Goal: Download file/media: Obtain a digital file from the website

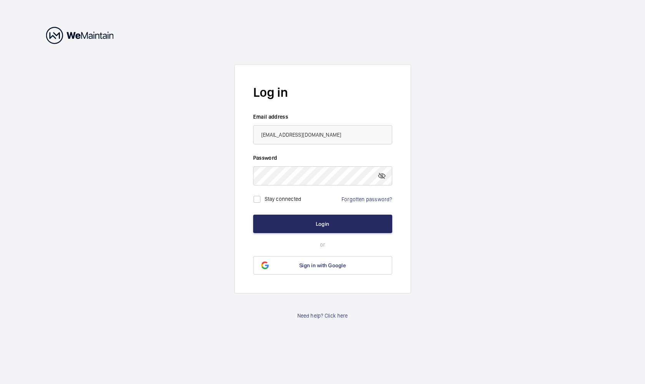
click at [340, 218] on button "Login" at bounding box center [322, 224] width 139 height 18
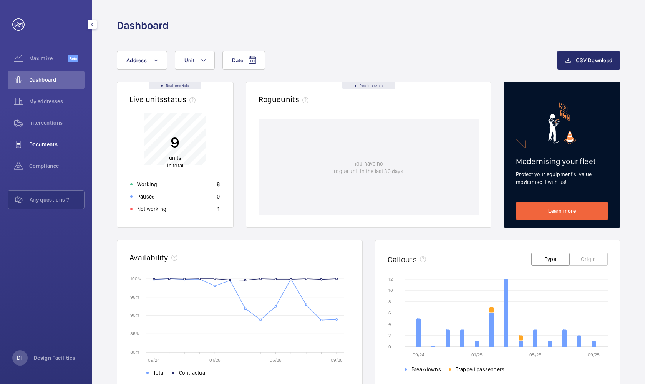
click at [52, 143] on span "Documents" at bounding box center [56, 145] width 55 height 8
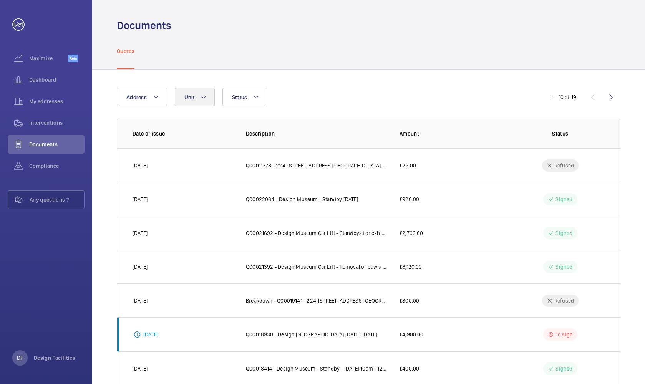
click at [199, 102] on button "Unit" at bounding box center [195, 97] width 40 height 18
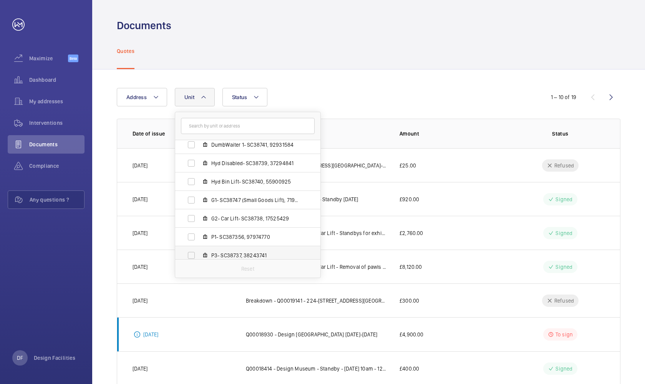
scroll to position [50, 0]
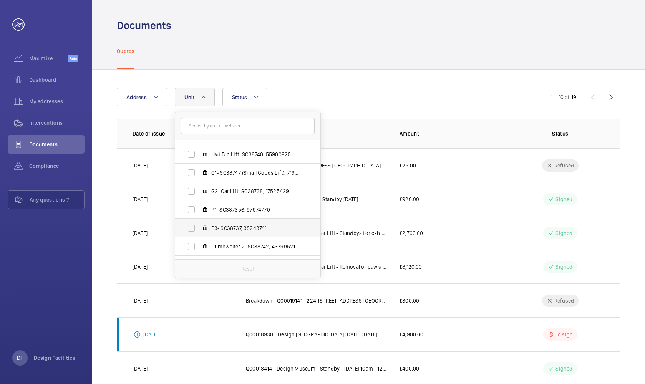
click at [248, 226] on span "P3- SC38737, 38243741" at bounding box center [255, 228] width 89 height 8
click at [199, 226] on input "P3- SC38737, 38243741" at bounding box center [191, 228] width 15 height 15
checkbox input "true"
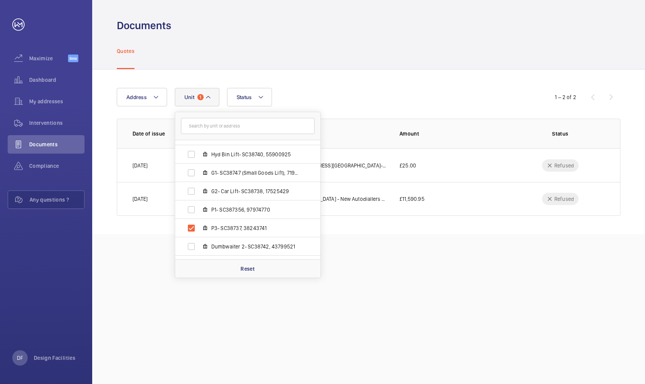
click at [344, 68] on div "Quotes" at bounding box center [369, 51] width 504 height 37
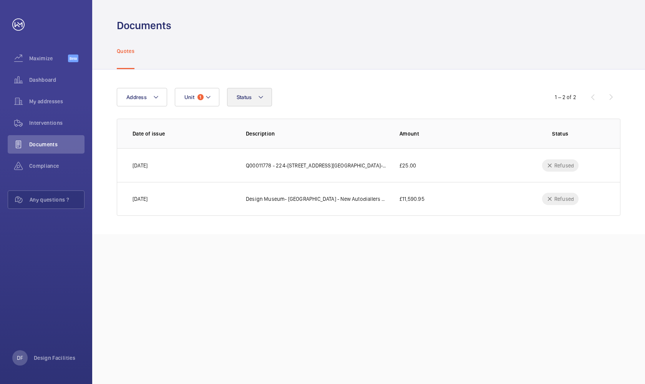
click at [268, 103] on button "Status" at bounding box center [249, 97] width 45 height 18
drag, startPoint x: 361, startPoint y: 98, endPoint x: 354, endPoint y: 98, distance: 7.3
click at [361, 98] on div "Address Unit 1 Status To sign Signed Refused In validation Reset" at bounding box center [323, 97] width 412 height 18
click at [162, 99] on button "Address" at bounding box center [142, 97] width 50 height 18
click at [172, 80] on div "Address Reset Unit 1 Status 1 – 2 of 2 Date of issue Description Amount Status …" at bounding box center [368, 152] width 553 height 165
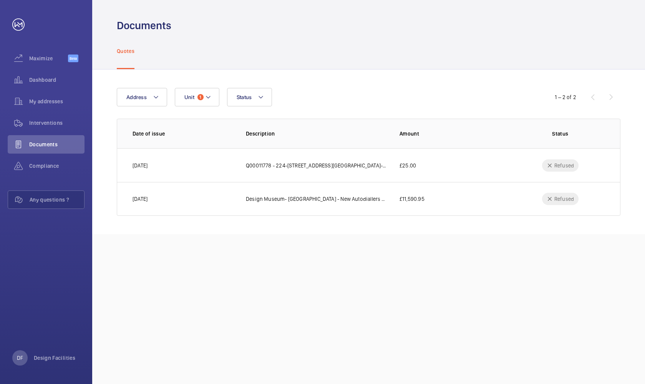
click at [146, 64] on div "Quotes" at bounding box center [369, 51] width 504 height 37
click at [62, 122] on span "Interventions" at bounding box center [56, 123] width 55 height 8
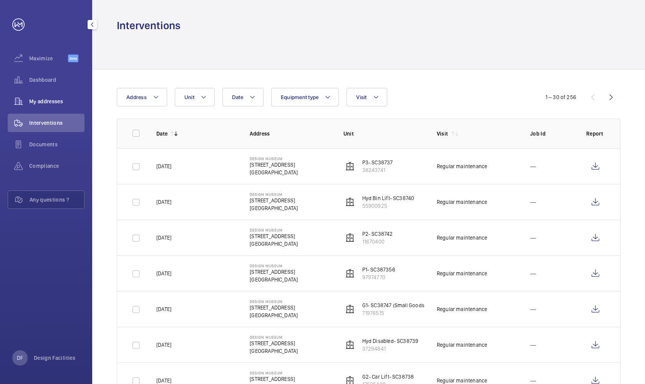
click at [65, 99] on span "My addresses" at bounding box center [56, 102] width 55 height 8
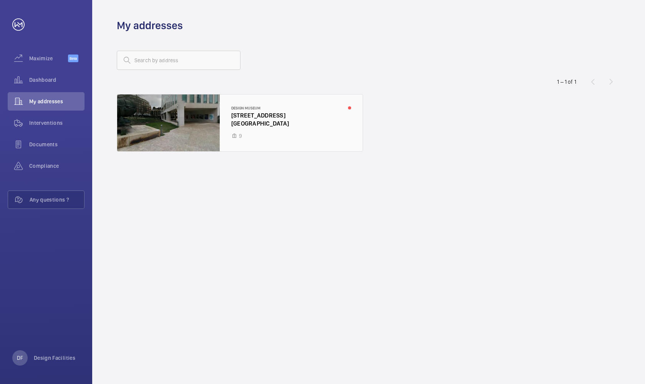
click at [209, 132] on div at bounding box center [240, 123] width 246 height 57
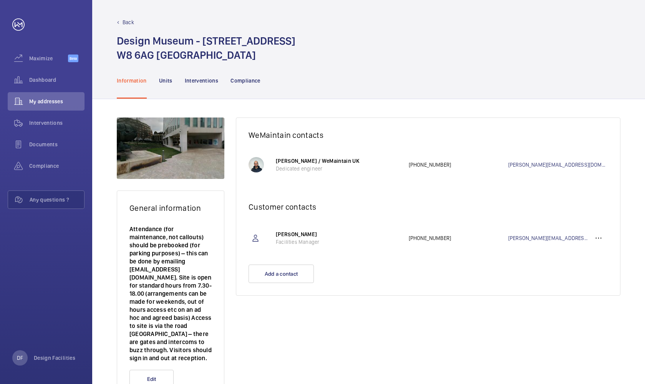
click at [157, 79] on nav "Information Units Interventions Compliance" at bounding box center [189, 80] width 144 height 37
click at [163, 83] on p "Units" at bounding box center [165, 81] width 13 height 8
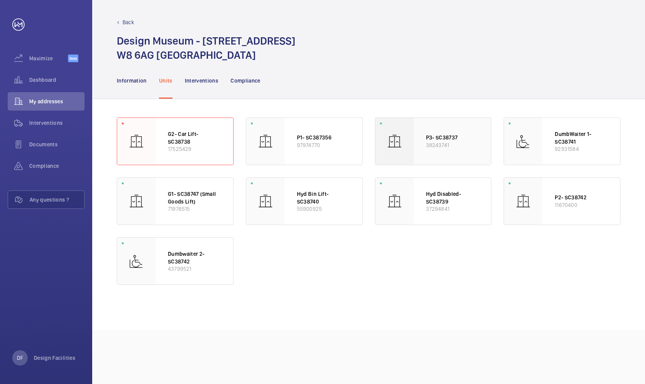
click at [426, 129] on div "P3- SC38737 38243741" at bounding box center [453, 141] width 78 height 47
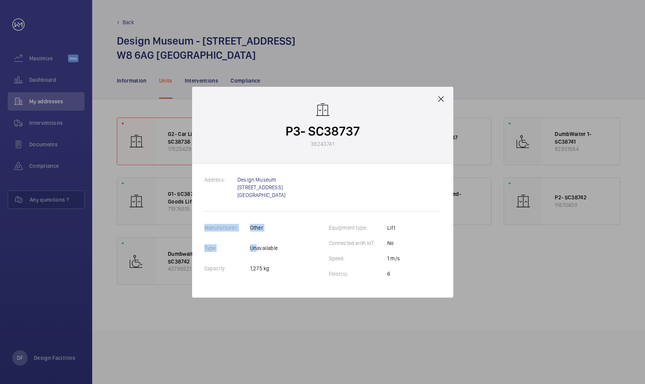
drag, startPoint x: 256, startPoint y: 248, endPoint x: 335, endPoint y: 256, distance: 79.6
click at [326, 258] on wm-front-client-platform-elevator-details "Manufacturer: Other Type Unavailable Capacity: 1,275 kg Equipment type: Lift Co…" at bounding box center [322, 254] width 237 height 61
drag, startPoint x: 352, startPoint y: 253, endPoint x: 368, endPoint y: 238, distance: 22.3
click at [352, 253] on td "Connected with IoT:" at bounding box center [358, 246] width 58 height 15
click at [438, 99] on mat-icon at bounding box center [441, 99] width 9 height 9
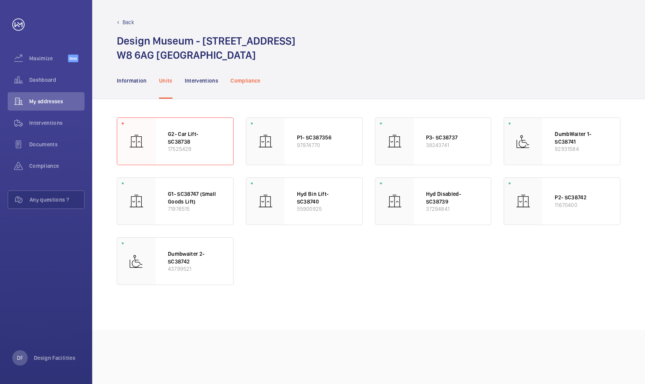
click at [248, 87] on div "Compliance" at bounding box center [246, 80] width 30 height 37
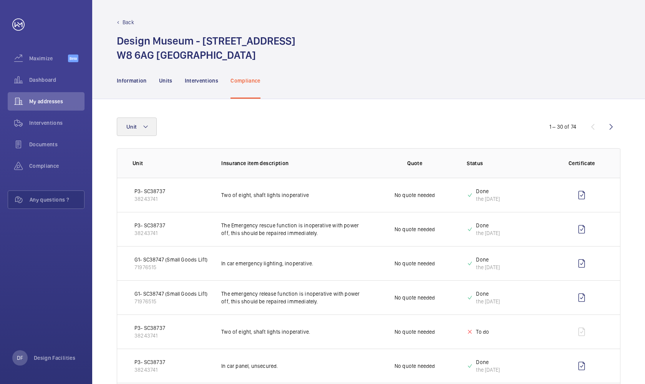
click at [153, 127] on button "Unit" at bounding box center [137, 127] width 40 height 18
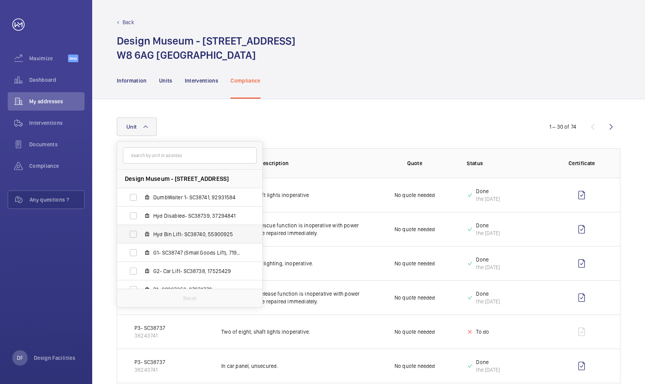
scroll to position [65, 0]
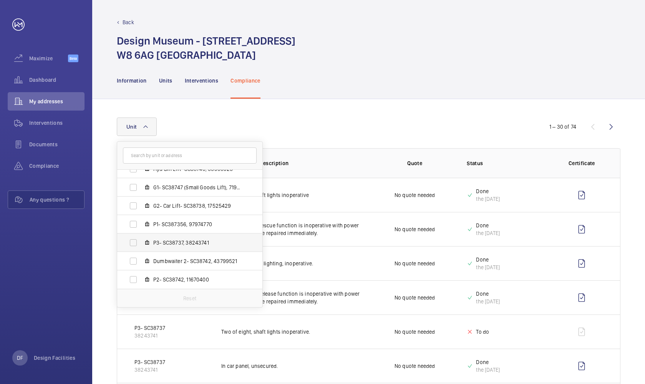
click at [200, 244] on span "P3- SC38737, 38243741" at bounding box center [197, 243] width 89 height 8
click at [141, 244] on input "P3- SC38737, 38243741" at bounding box center [133, 242] width 15 height 15
checkbox input "true"
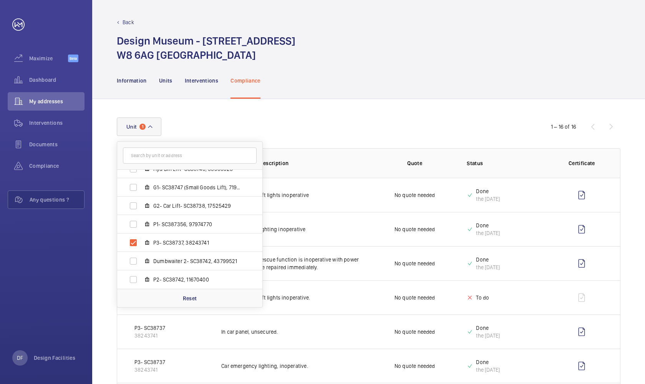
click at [361, 93] on div "Information Units Interventions Compliance" at bounding box center [369, 80] width 504 height 37
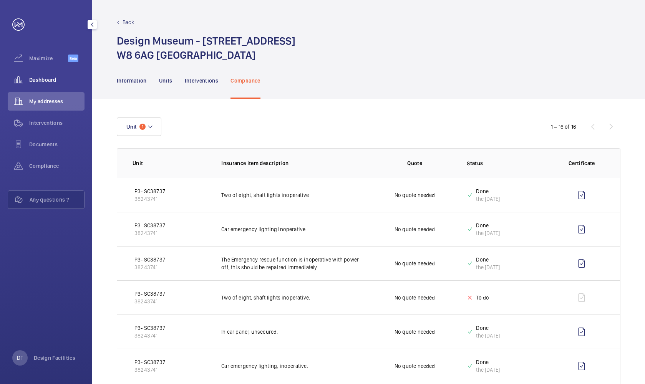
click at [53, 82] on span "Dashboard" at bounding box center [56, 80] width 55 height 8
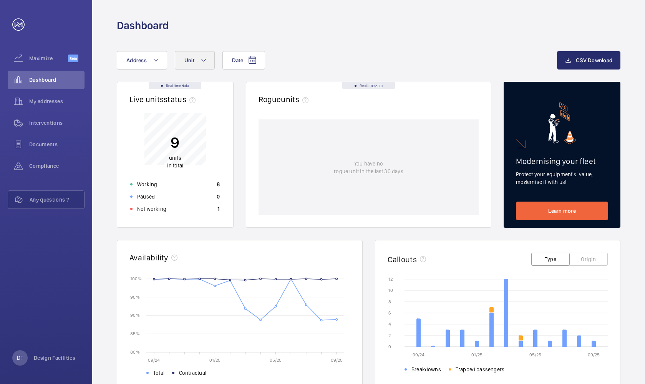
click at [185, 58] on span "Unit" at bounding box center [189, 60] width 10 height 6
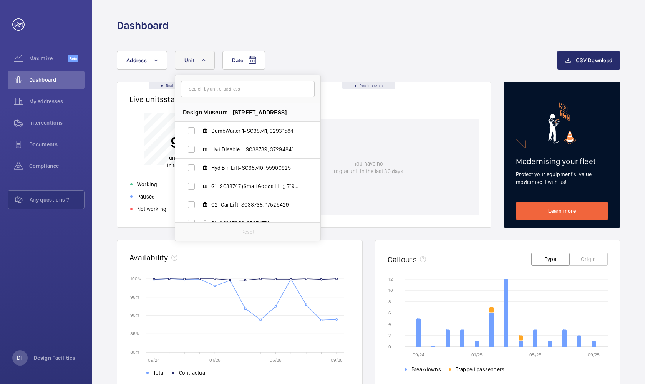
scroll to position [63, 0]
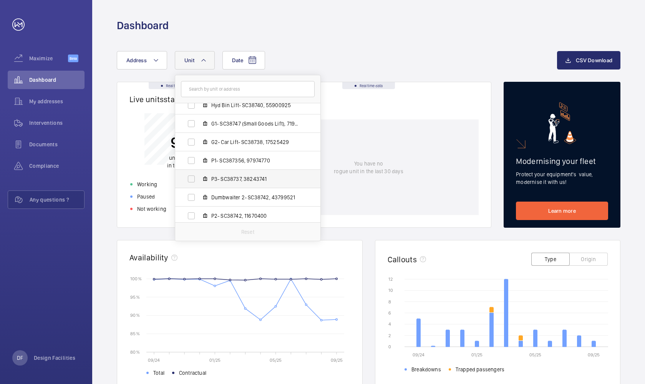
click at [243, 184] on label "P3- SC38737, 38243741" at bounding box center [241, 179] width 133 height 18
click at [199, 184] on input "P3- SC38737, 38243741" at bounding box center [191, 178] width 15 height 15
checkbox input "true"
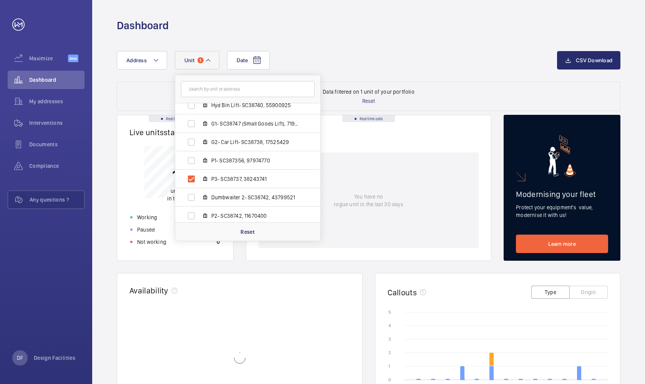
click at [387, 44] on div "Date Address Unit 1 Design Museum - [STREET_ADDRESS][GEOGRAPHIC_DATA] 1- SC3874…" at bounding box center [368, 314] width 553 height 563
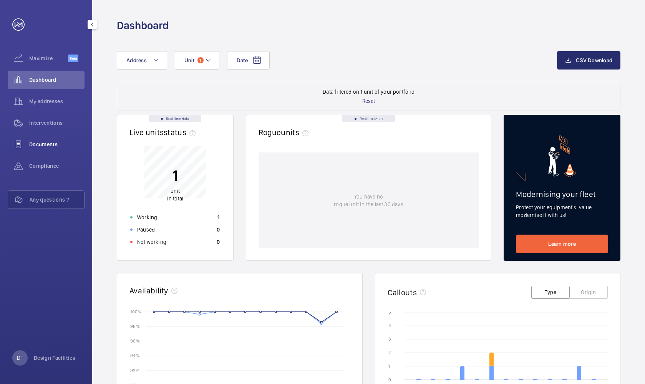
click at [53, 146] on span "Documents" at bounding box center [56, 145] width 55 height 8
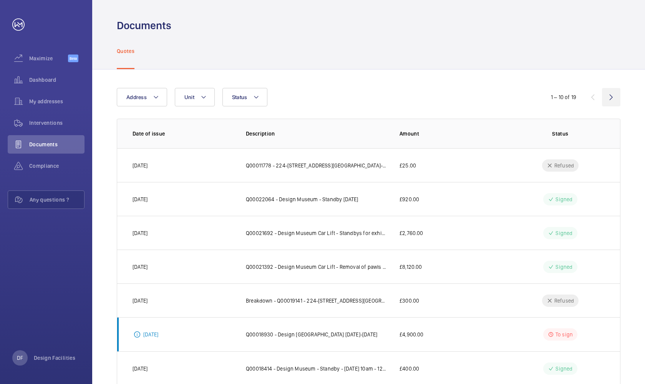
click at [607, 100] on wm-front-icon-button at bounding box center [611, 97] width 18 height 18
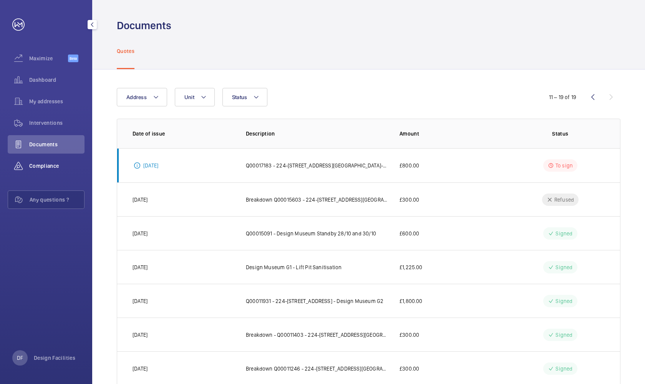
click at [65, 171] on div "Compliance" at bounding box center [46, 166] width 77 height 18
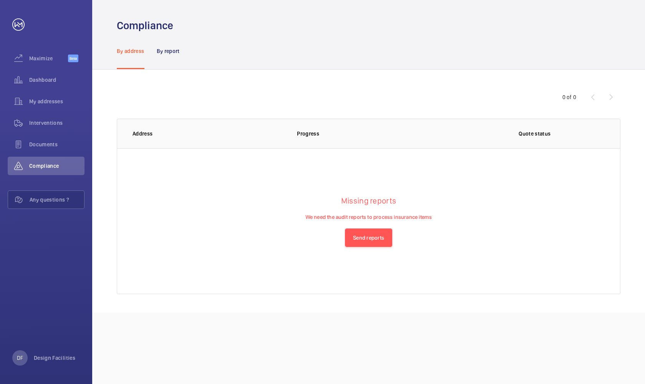
click at [289, 234] on wm-front-table-empty-state "Missing reports We need the audit reports to process insurance items Send repor…" at bounding box center [368, 221] width 503 height 146
click at [172, 58] on div "By report" at bounding box center [168, 51] width 23 height 37
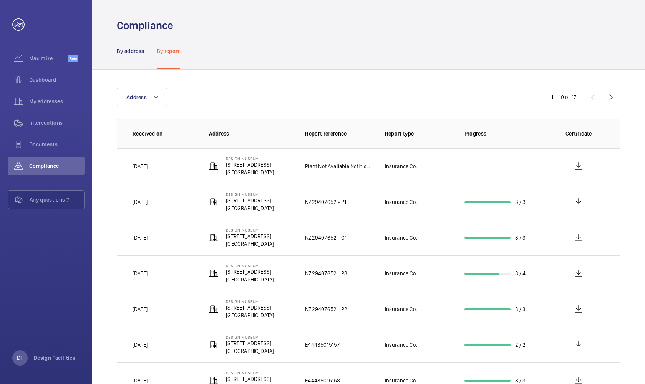
scroll to position [12, 0]
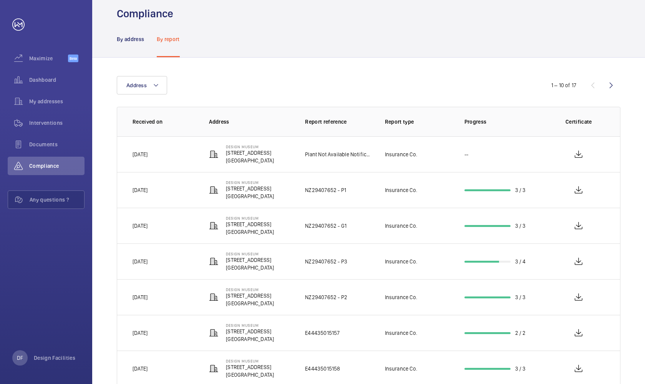
drag, startPoint x: 336, startPoint y: 263, endPoint x: 384, endPoint y: 258, distance: 48.3
click at [336, 263] on p "NZ29407652 - P3" at bounding box center [326, 262] width 42 height 8
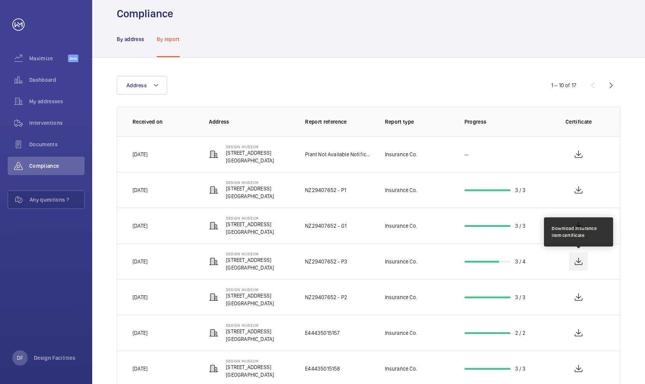
click at [582, 264] on wm-front-icon-button at bounding box center [579, 262] width 18 height 18
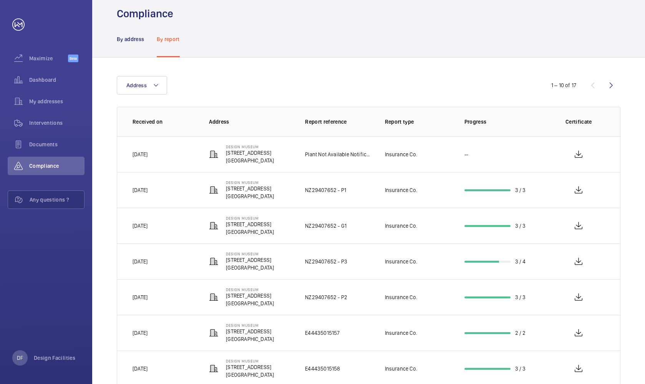
click at [479, 41] on div "By address By report" at bounding box center [369, 39] width 504 height 37
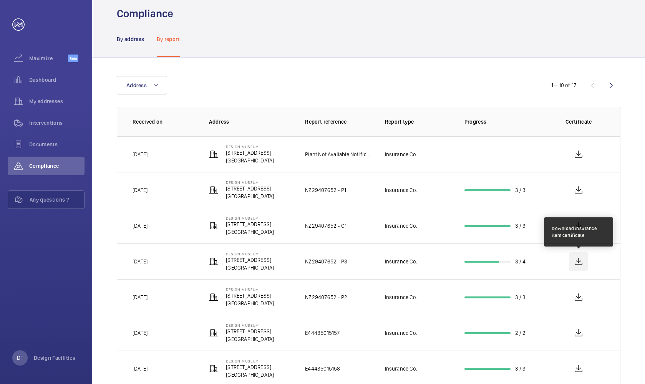
click at [577, 261] on wm-front-icon-button at bounding box center [579, 262] width 18 height 18
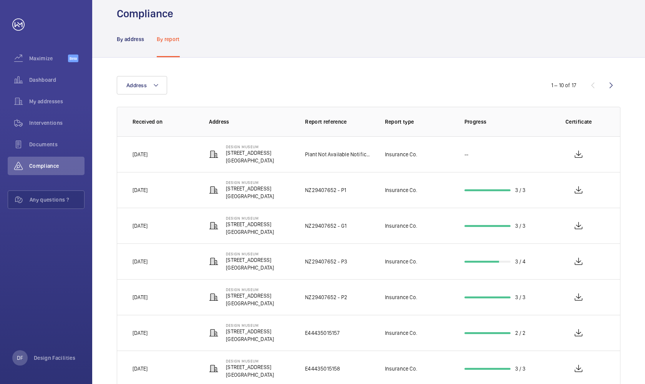
click at [244, 91] on div "Address" at bounding box center [323, 85] width 412 height 18
drag, startPoint x: 402, startPoint y: 299, endPoint x: 376, endPoint y: 291, distance: 27.6
click at [376, 291] on td "Insurance Co." at bounding box center [413, 297] width 80 height 36
